Goal: Task Accomplishment & Management: Use online tool/utility

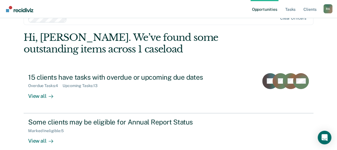
scroll to position [23, 0]
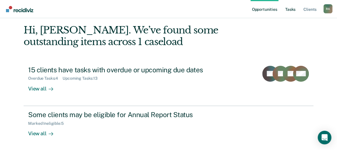
click at [292, 9] on link "Tasks" at bounding box center [290, 9] width 12 height 18
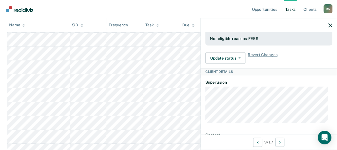
scroll to position [199, 0]
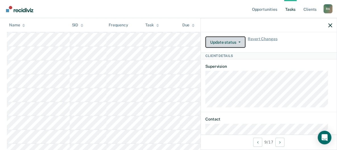
click at [222, 37] on button "Update status" at bounding box center [225, 42] width 40 height 11
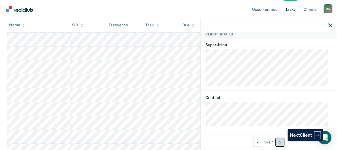
click at [283, 141] on button "Next Client" at bounding box center [279, 142] width 9 height 9
click at [283, 141] on button "Next Client" at bounding box center [280, 142] width 9 height 9
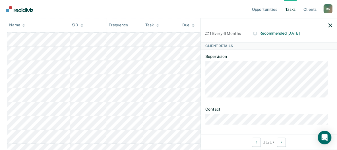
click at [134, 10] on nav "Opportunities Tasks Client s [PERSON_NAME] [PERSON_NAME] Profile How it works L…" at bounding box center [168, 9] width 337 height 18
